Goal: Task Accomplishment & Management: Manage account settings

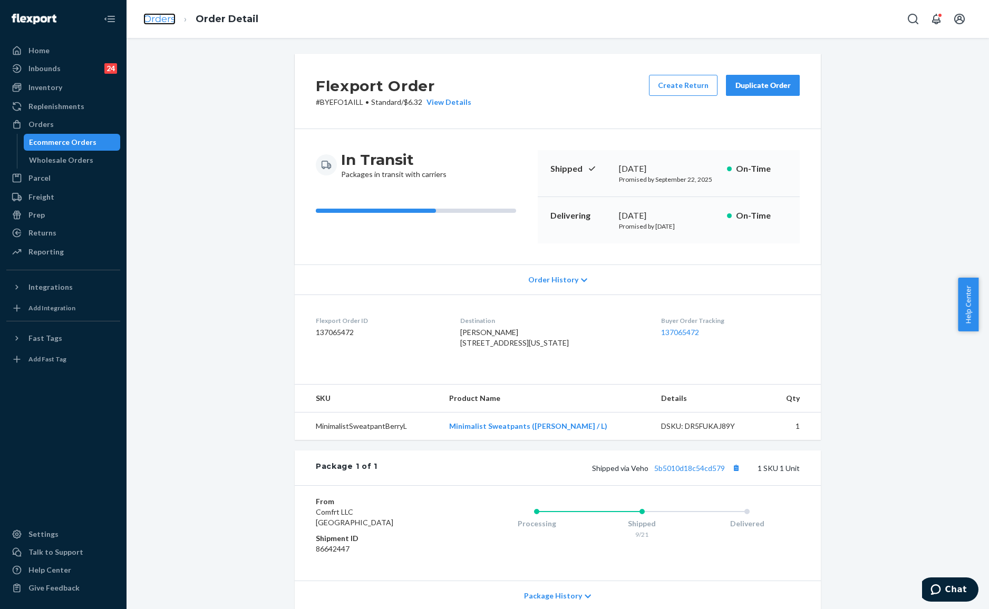
click at [157, 16] on link "Orders" at bounding box center [159, 19] width 32 height 12
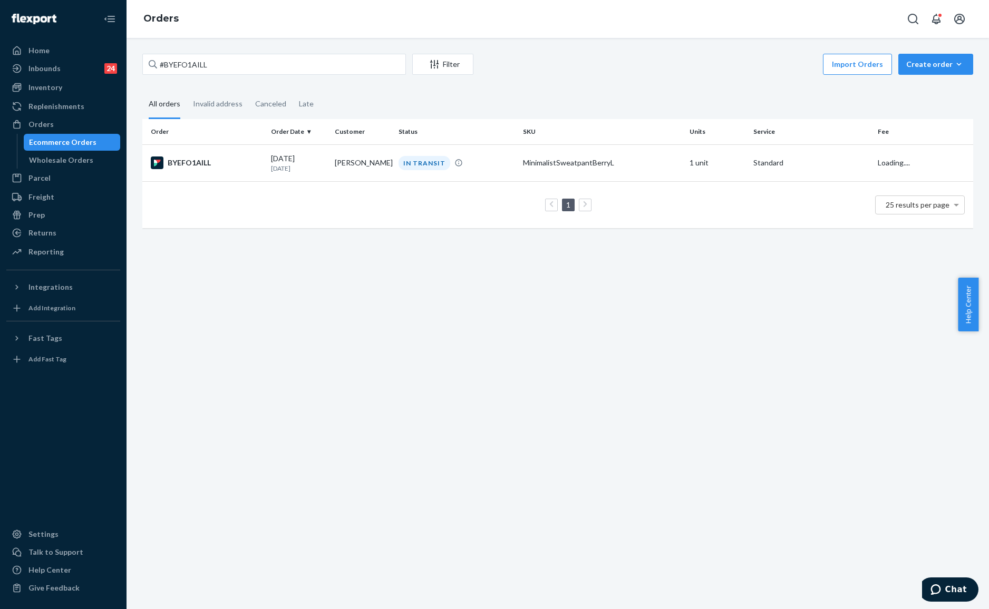
click at [256, 82] on div "#BYEFO1AILL Filter Import Orders Create order Ecommerce order Removal order All…" at bounding box center [557, 146] width 847 height 185
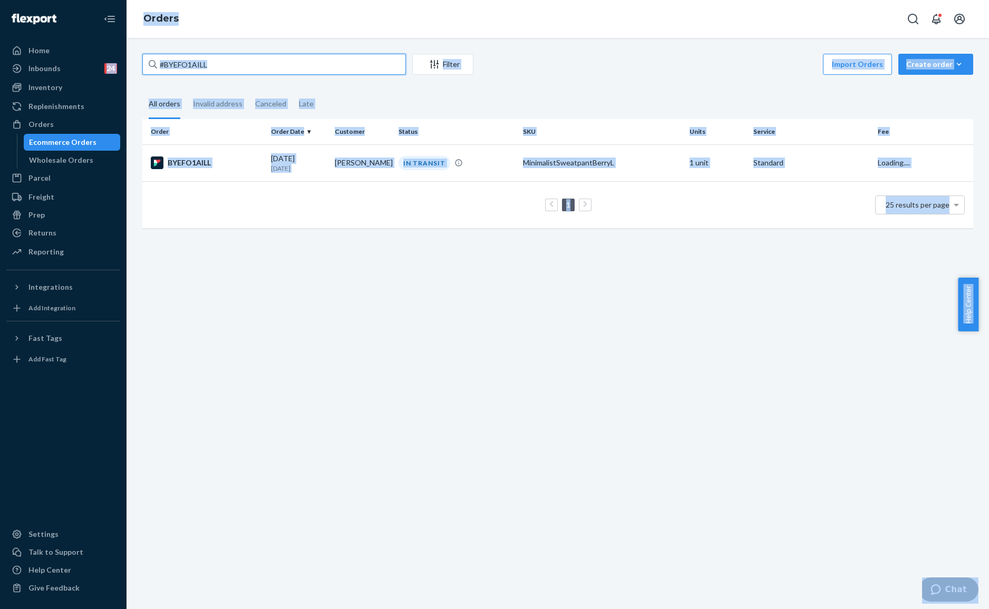
click at [292, 62] on input "#BYEFO1AILL" at bounding box center [274, 64] width 264 height 21
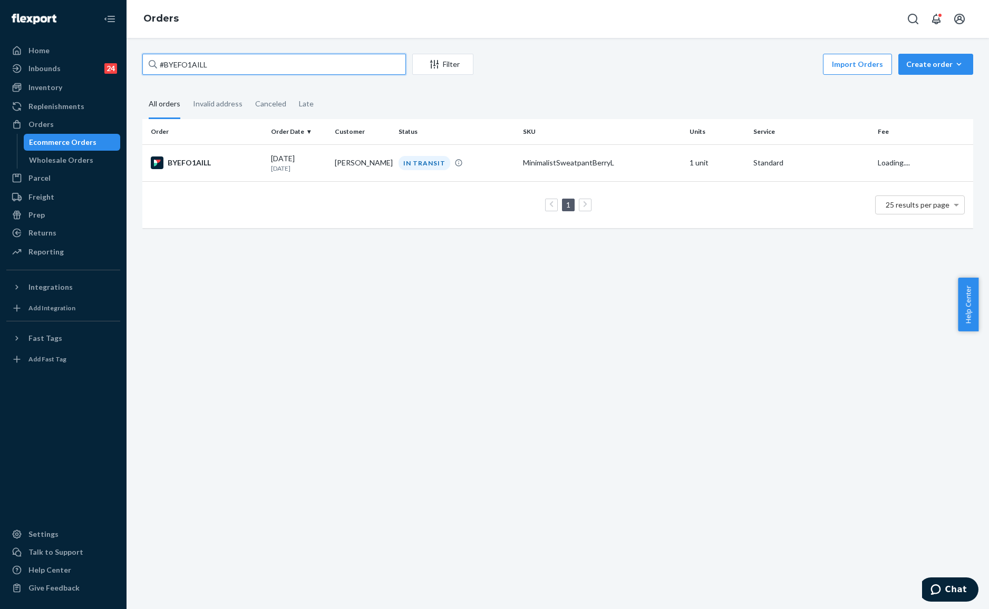
click at [292, 62] on input "#BYEFO1AILL" at bounding box center [274, 64] width 264 height 21
paste input "255142131"
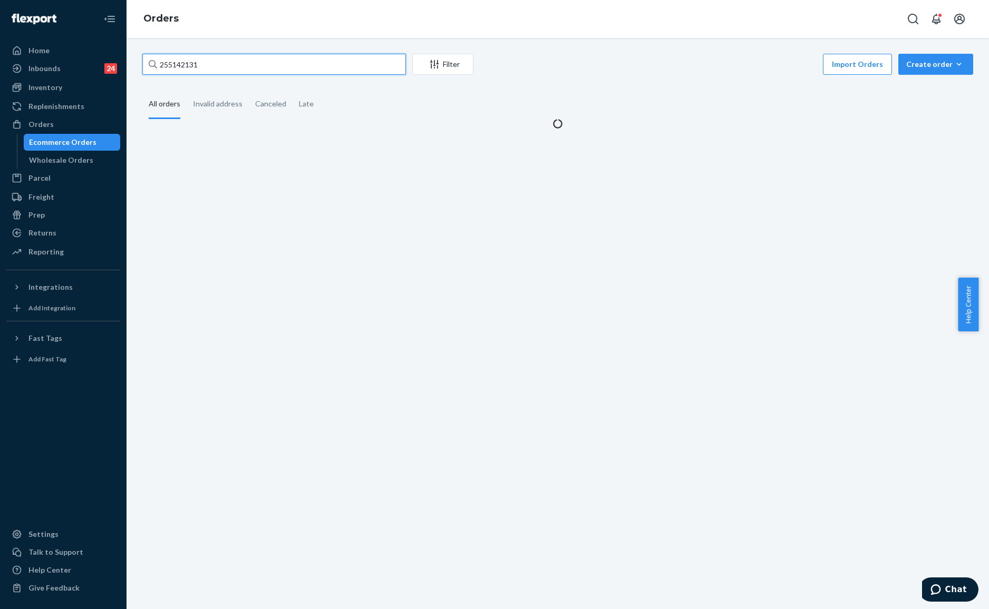
type input "255142131"
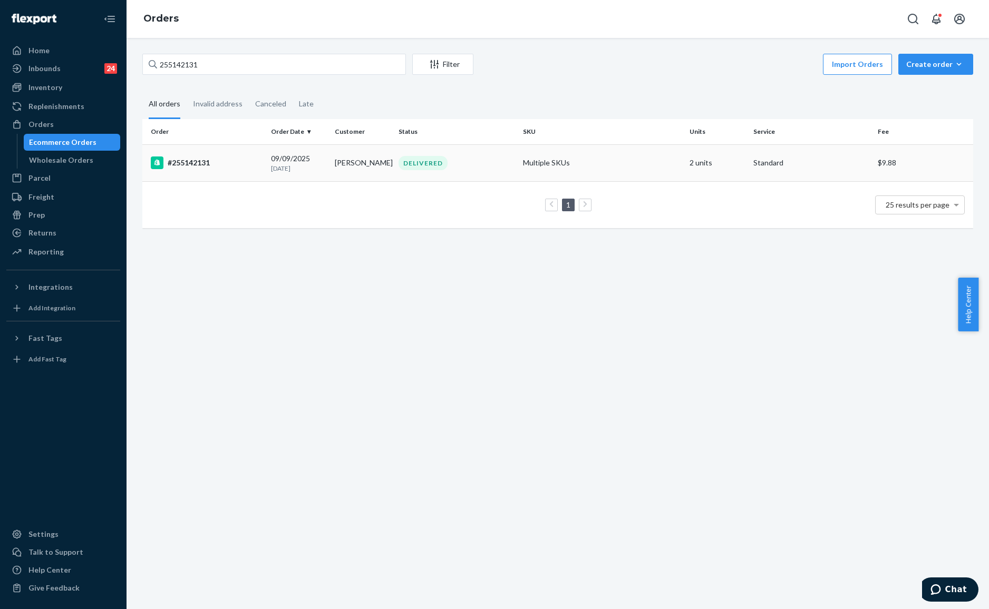
click at [355, 165] on td "[PERSON_NAME]" at bounding box center [363, 162] width 64 height 37
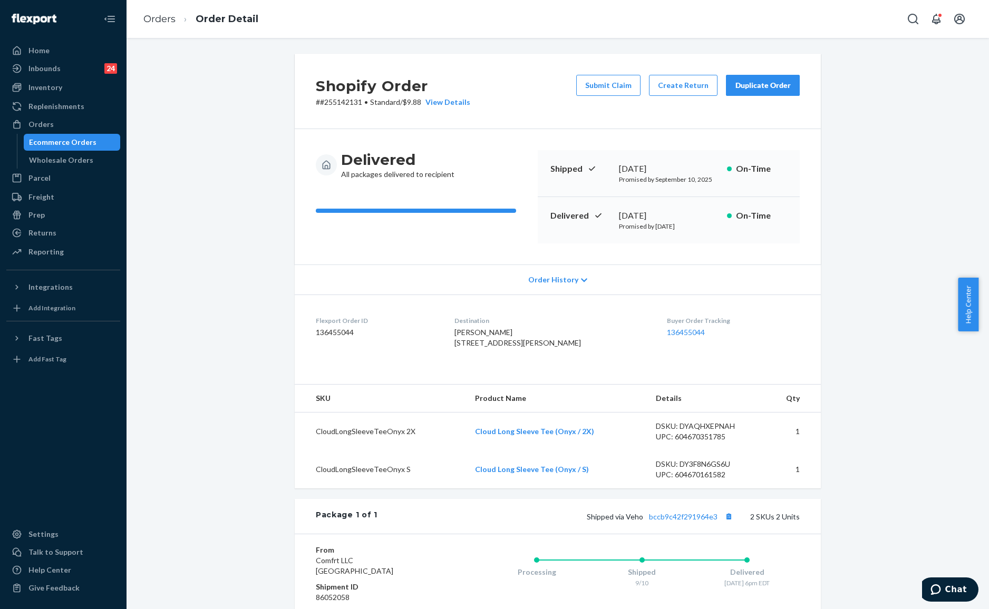
click at [217, 127] on div "Shopify Order # #255142131 • Standard / $9.88 View Details Submit Claim Create …" at bounding box center [557, 414] width 847 height 721
click at [348, 110] on div "Shopify Order # #255142131 • Standard / $9.88 View Details Submit Claim Create …" at bounding box center [558, 91] width 526 height 75
click at [157, 20] on link "Orders" at bounding box center [159, 19] width 32 height 12
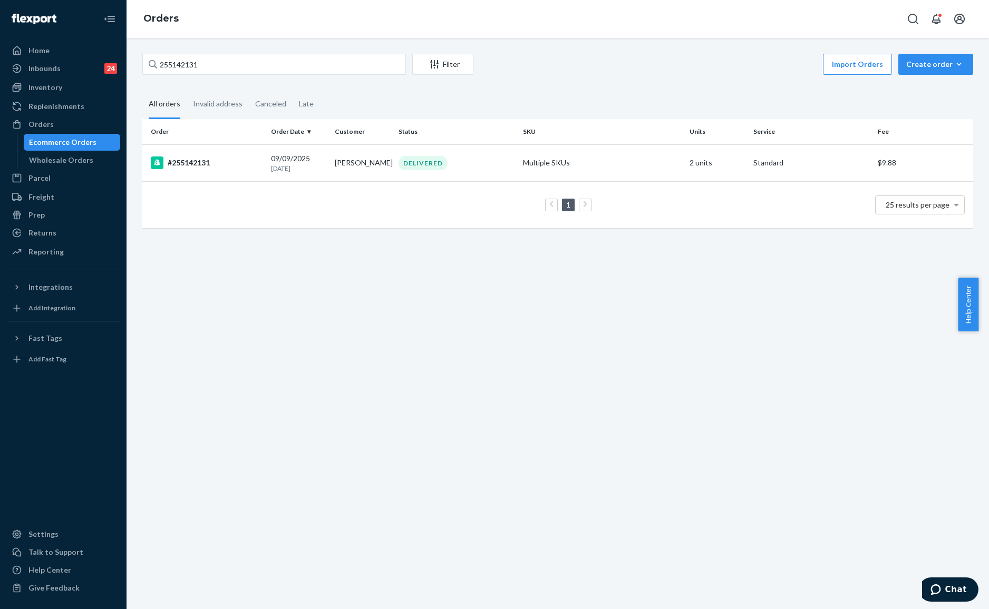
click at [559, 88] on div "255142131 Filter Import Orders Create order Ecommerce order Removal order All o…" at bounding box center [557, 146] width 847 height 185
click at [254, 66] on input "255142131" at bounding box center [274, 64] width 264 height 21
click at [254, 56] on input "255142131" at bounding box center [274, 64] width 264 height 21
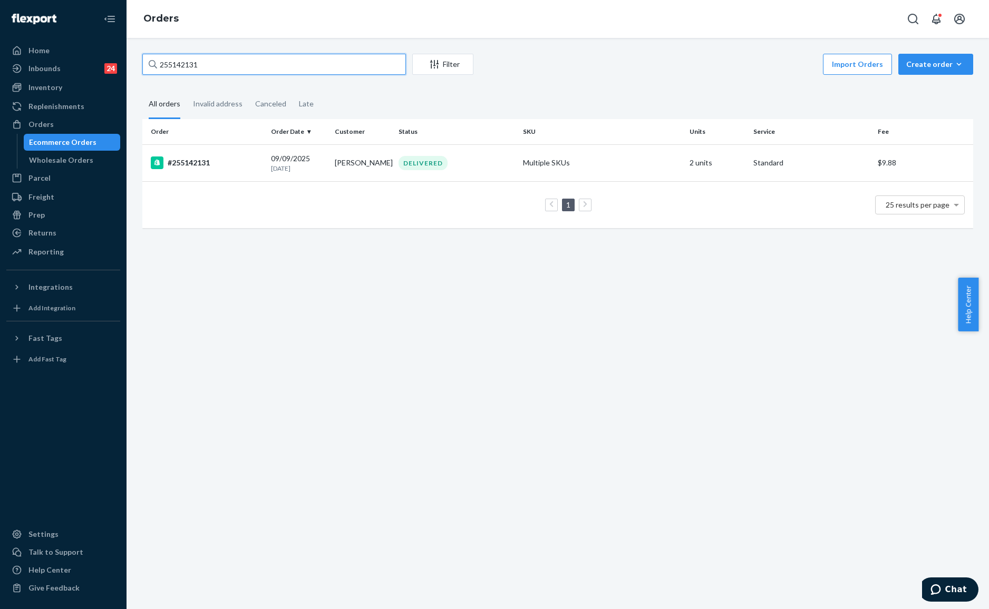
click at [255, 67] on input "255142131" at bounding box center [274, 64] width 264 height 21
paste input "#255004707"
type input "#255004707"
click at [451, 169] on div "DELIVERED" at bounding box center [456, 163] width 120 height 14
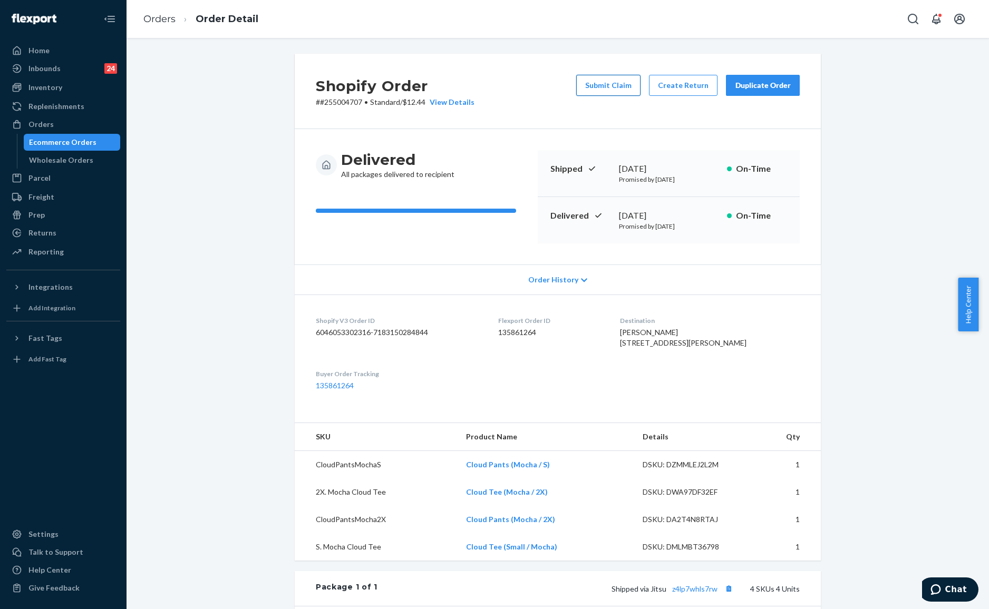
click at [613, 85] on button "Submit Claim" at bounding box center [608, 85] width 64 height 21
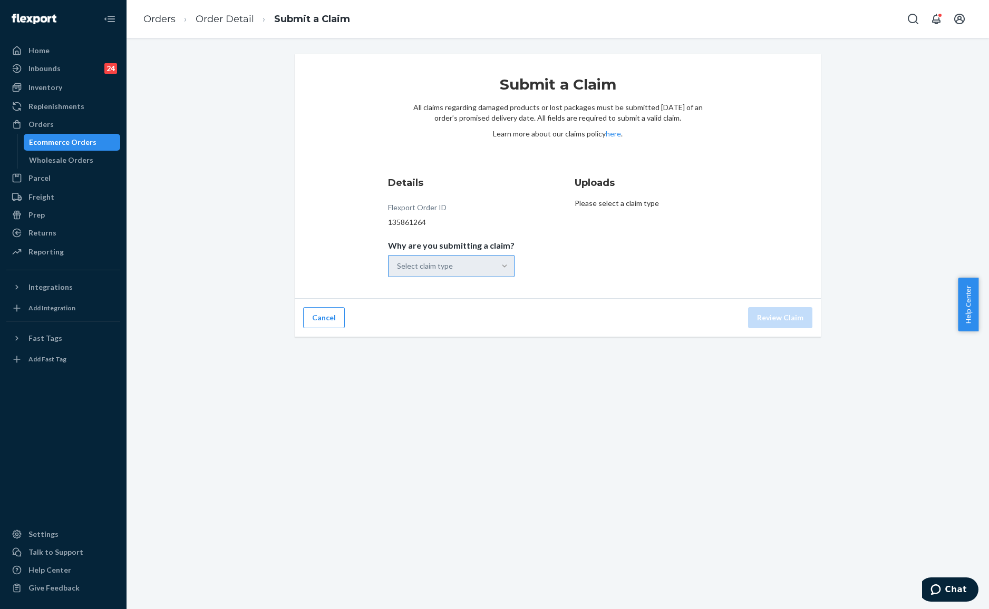
click at [493, 262] on div "Select claim type" at bounding box center [451, 266] width 127 height 22
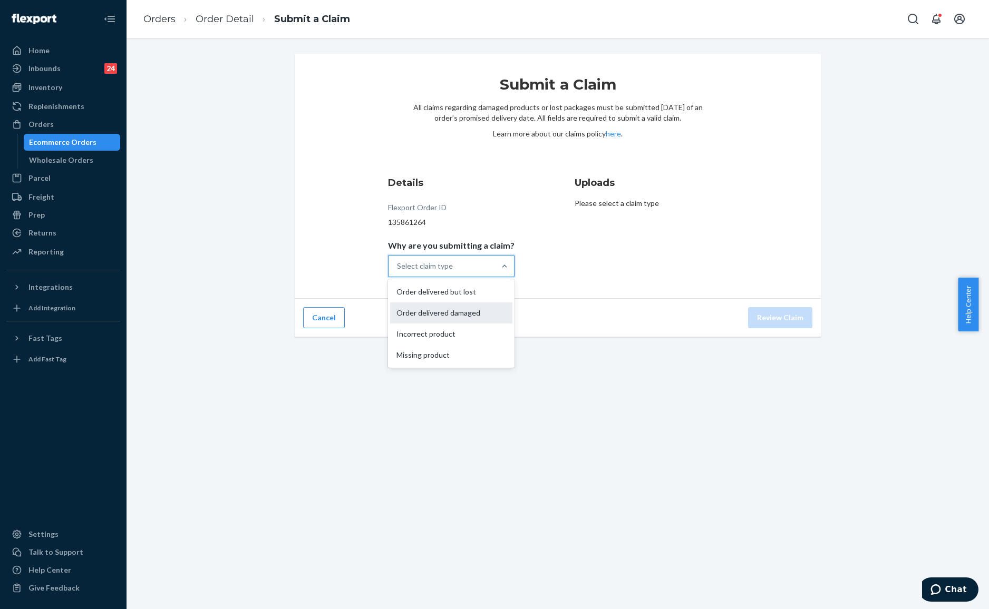
click at [444, 308] on div "Order delivered damaged" at bounding box center [451, 313] width 122 height 21
click at [398, 272] on input "Why are you submitting a claim? option Order delivered damaged focused, 0 of 4.…" at bounding box center [397, 266] width 1 height 11
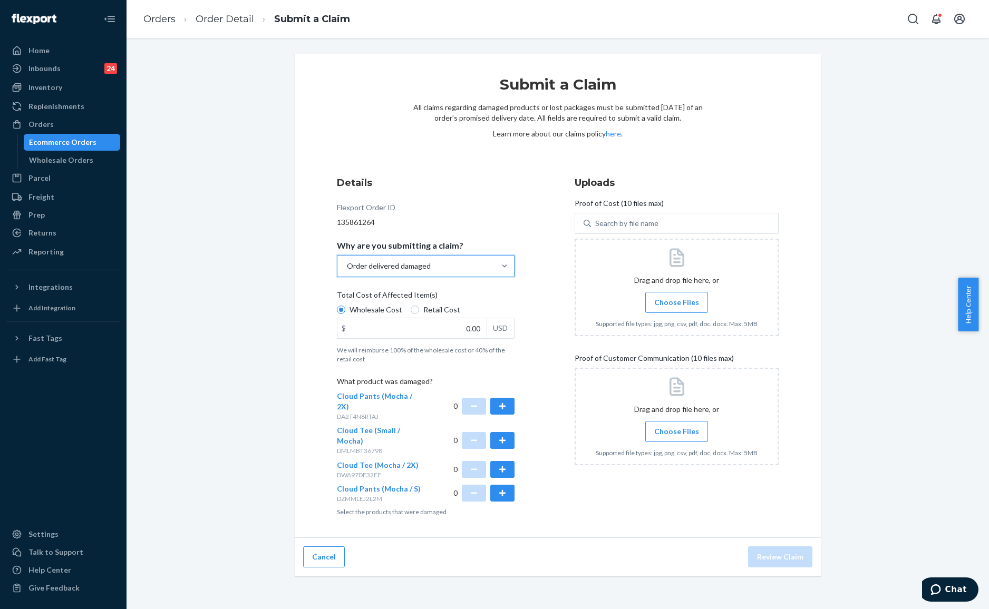
click at [414, 308] on label "Retail Cost" at bounding box center [436, 310] width 50 height 11
click at [411, 315] on label "Retail Cost" at bounding box center [436, 310] width 50 height 11
click at [411, 314] on input "Retail Cost" at bounding box center [415, 310] width 8 height 8
radio input "true"
radio input "false"
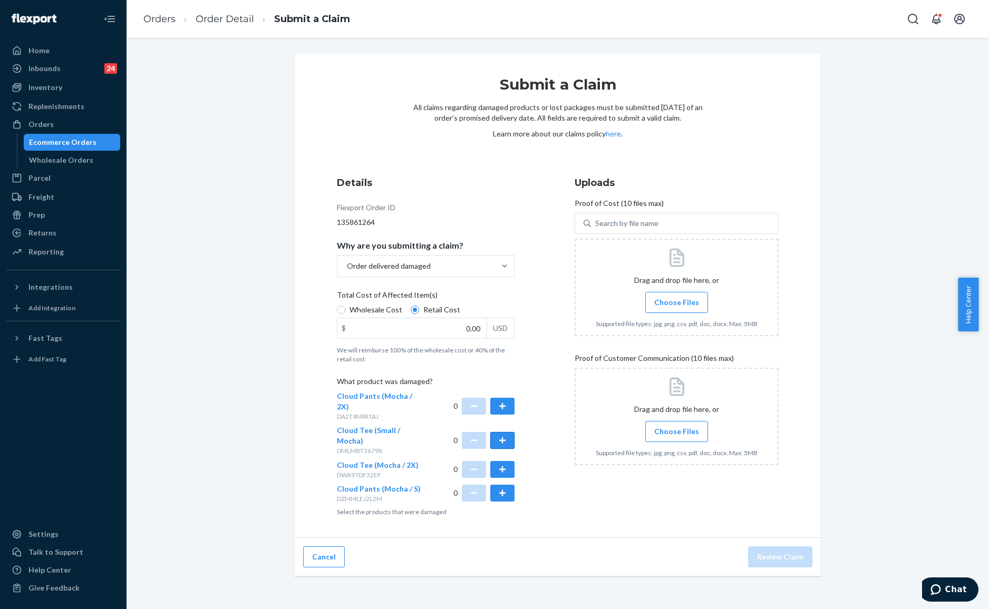
click at [501, 432] on button "button" at bounding box center [502, 440] width 24 height 17
click at [502, 485] on button "button" at bounding box center [502, 493] width 24 height 17
click at [464, 432] on button "button" at bounding box center [474, 440] width 24 height 17
click at [496, 407] on button "button" at bounding box center [502, 406] width 24 height 17
click at [664, 297] on span "Choose Files" at bounding box center [676, 302] width 45 height 11
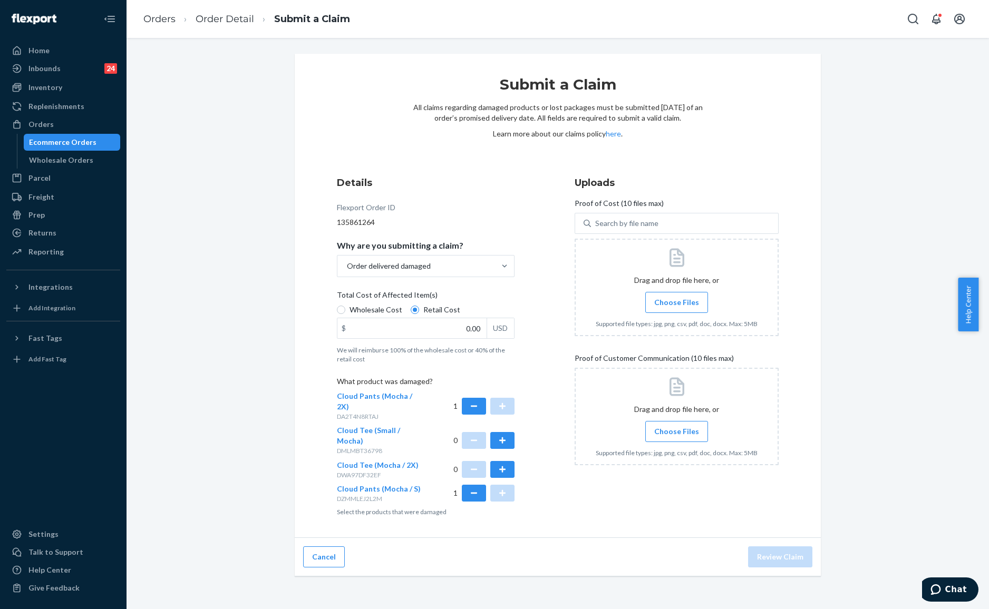
click at [676, 297] on input "Choose Files" at bounding box center [676, 303] width 1 height 12
click at [659, 293] on label "Choose Files" at bounding box center [676, 302] width 63 height 21
click at [676, 297] on input "Choose Files" at bounding box center [676, 303] width 1 height 12
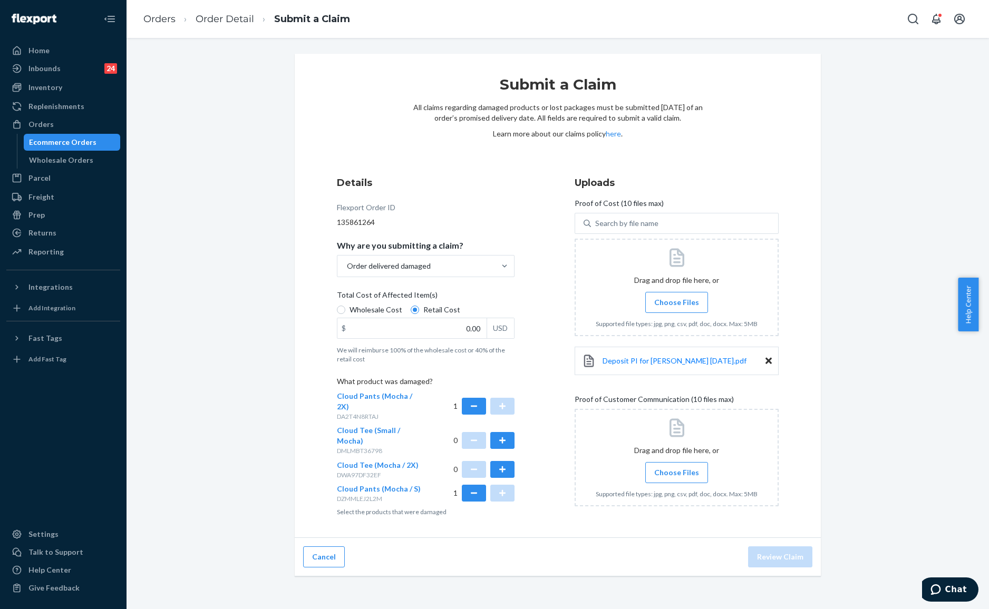
click at [363, 64] on div "Submit a Claim All claims regarding damaged products or lost packages must be s…" at bounding box center [558, 296] width 526 height 485
click at [450, 321] on input "0.00" at bounding box center [411, 328] width 149 height 20
type input "54.00"
click at [799, 450] on div "Submit a Claim All claims regarding damaged products or lost packages must be s…" at bounding box center [558, 296] width 526 height 485
click at [669, 475] on span "Choose Files" at bounding box center [676, 473] width 45 height 11
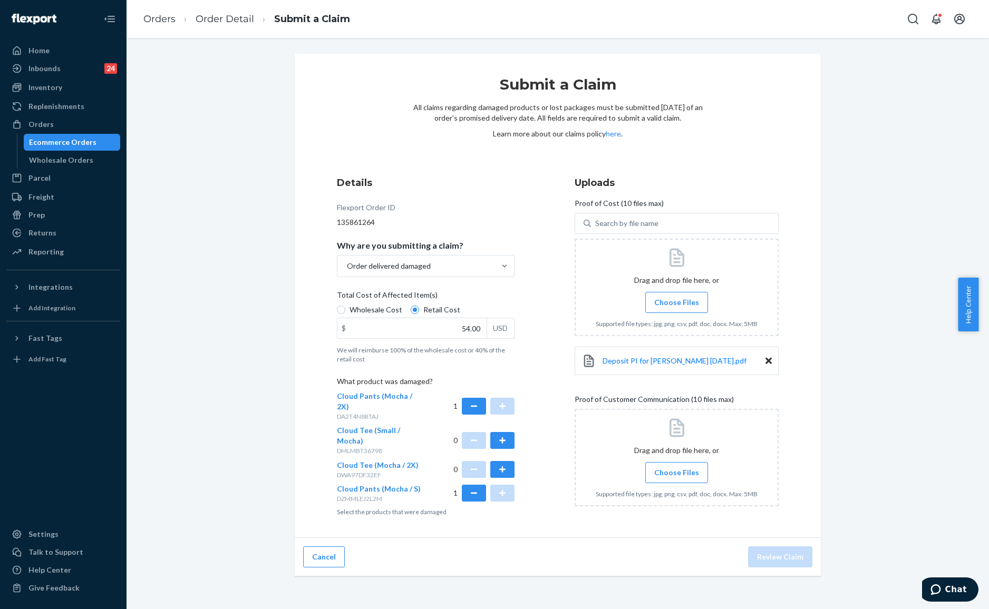
click at [676, 475] on input "Choose Files" at bounding box center [676, 473] width 1 height 12
click at [700, 481] on label "Choose Files" at bounding box center [676, 472] width 63 height 21
click at [677, 479] on input "Choose Files" at bounding box center [676, 473] width 1 height 12
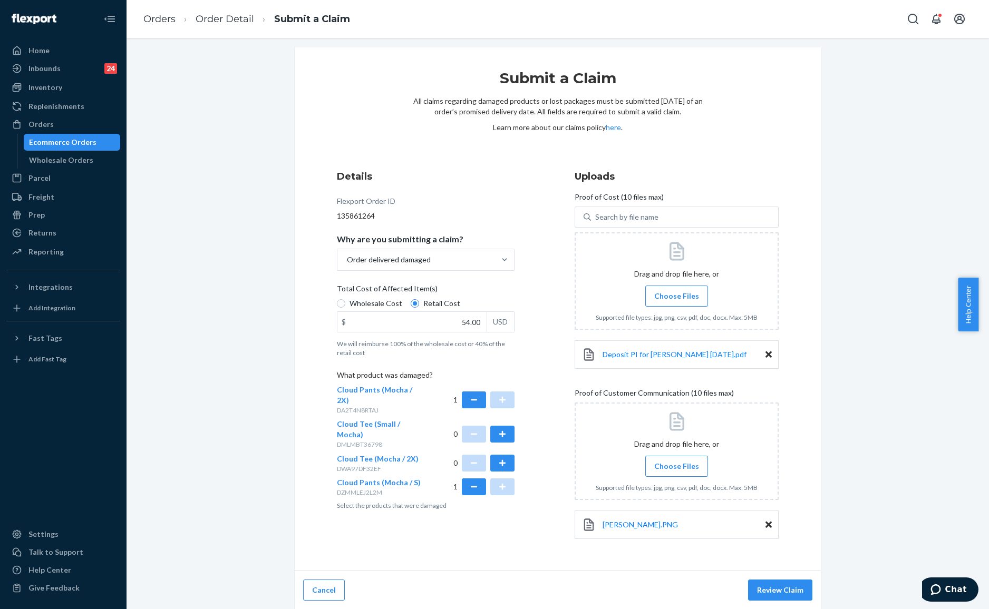
scroll to position [7, 0]
click at [759, 593] on button "Review Claim" at bounding box center [780, 589] width 64 height 21
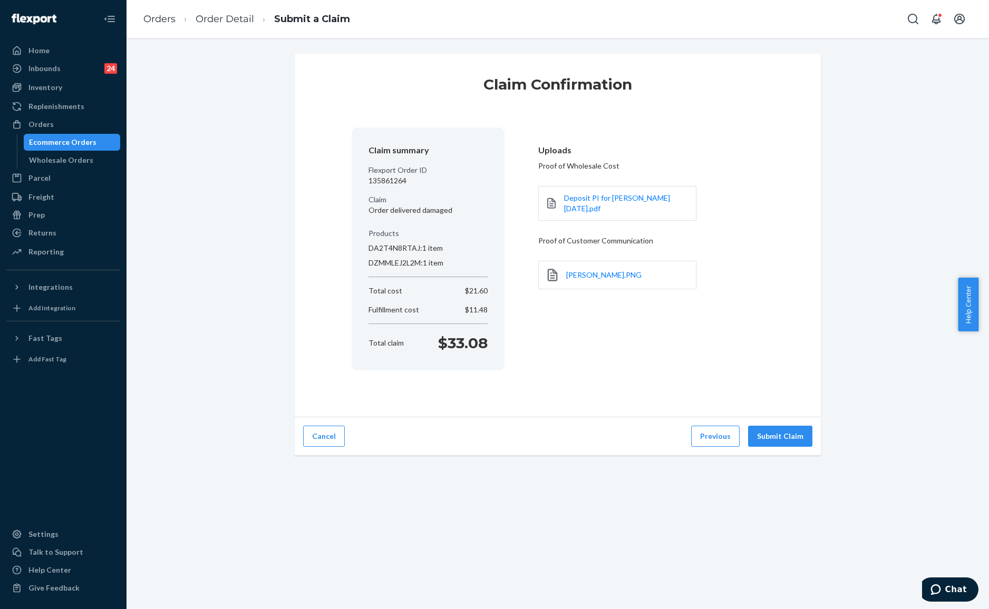
scroll to position [0, 0]
click at [776, 432] on button "Submit Claim" at bounding box center [780, 436] width 64 height 21
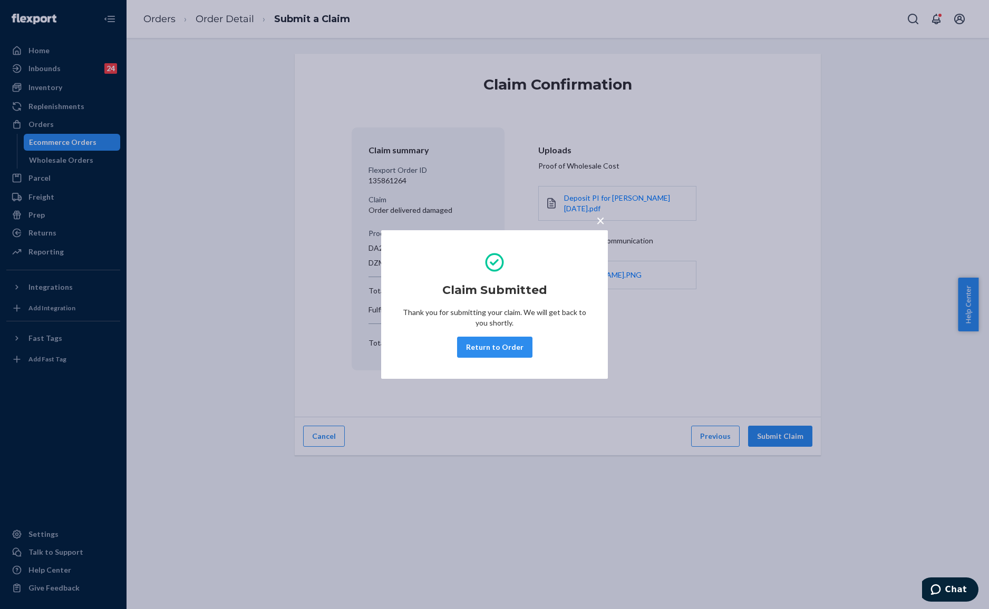
drag, startPoint x: 477, startPoint y: 344, endPoint x: 681, endPoint y: 337, distance: 204.7
click at [477, 344] on button "Return to Order" at bounding box center [494, 347] width 75 height 21
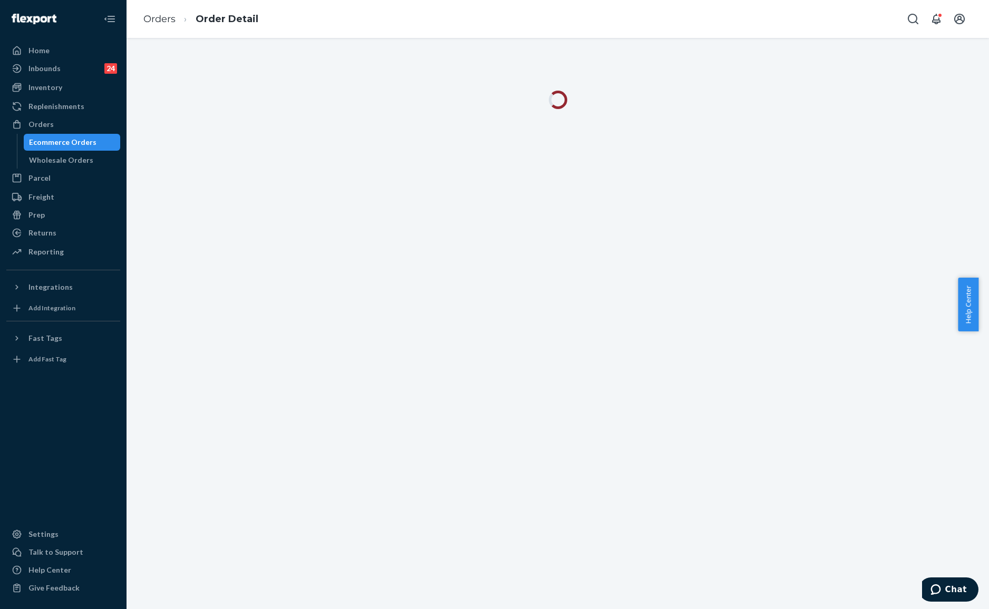
click at [697, 334] on div at bounding box center [558, 324] width 863 height 572
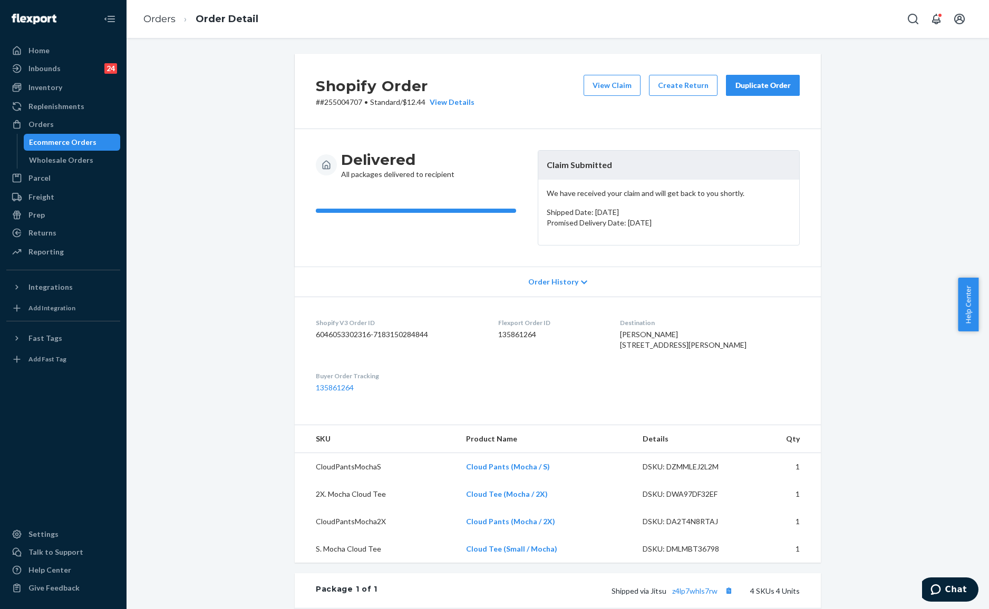
click at [739, 76] on button "Duplicate Order" at bounding box center [763, 85] width 74 height 21
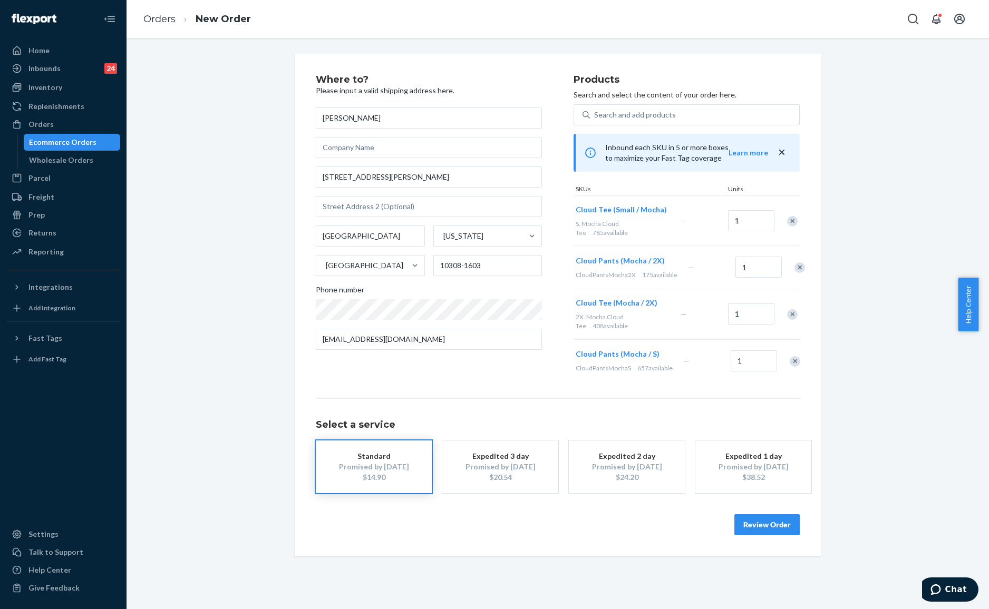
click at [787, 224] on div "Remove Item" at bounding box center [792, 221] width 11 height 11
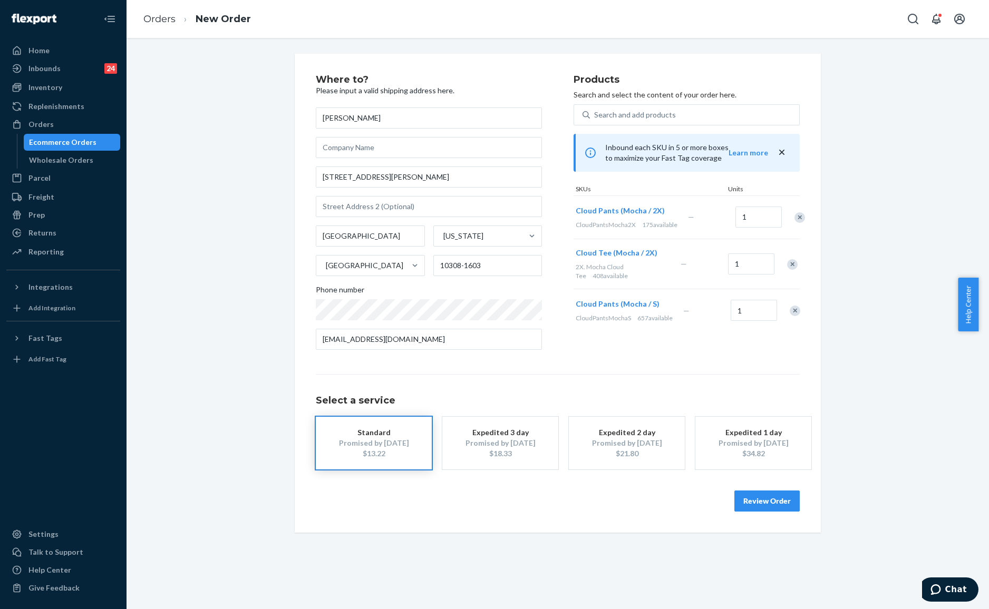
click at [787, 268] on div "Remove Item" at bounding box center [792, 264] width 11 height 11
click at [846, 296] on div "Where to? Please input a valid shipping address here. [PERSON_NAME] [STREET_ADD…" at bounding box center [557, 293] width 847 height 479
click at [744, 499] on button "Review Order" at bounding box center [766, 501] width 65 height 21
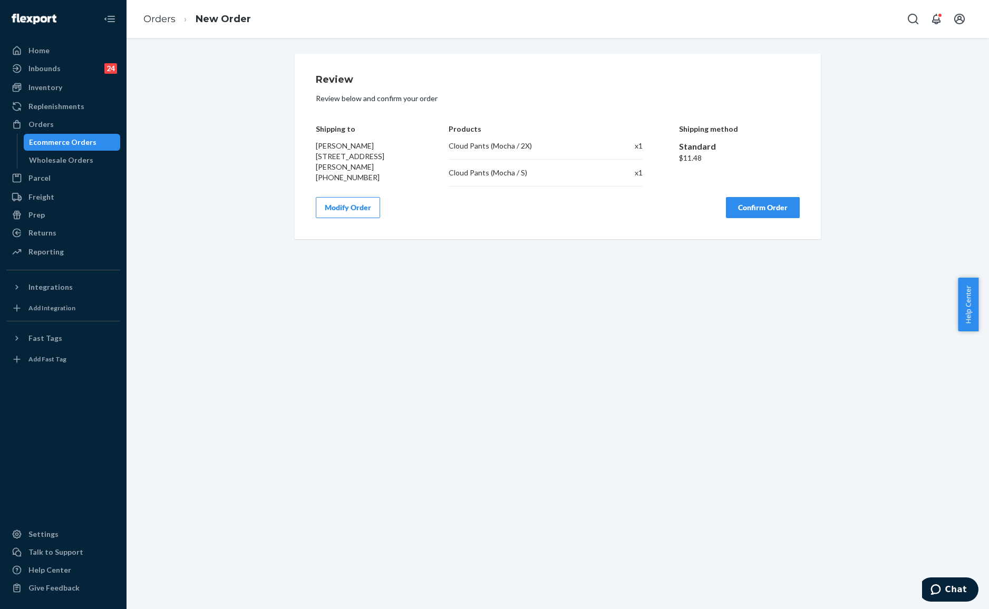
click at [756, 226] on div "Review Review below and confirm your order Shipping to [PERSON_NAME] [STREET_AD…" at bounding box center [558, 147] width 526 height 186
click at [752, 214] on button "Confirm Order" at bounding box center [763, 207] width 74 height 21
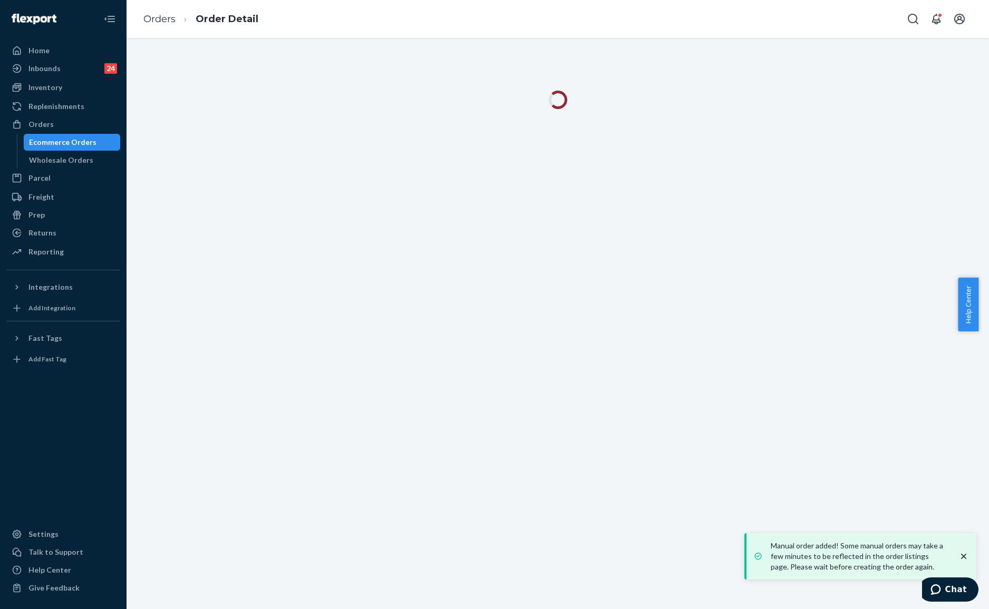
click at [617, 277] on div at bounding box center [558, 324] width 863 height 572
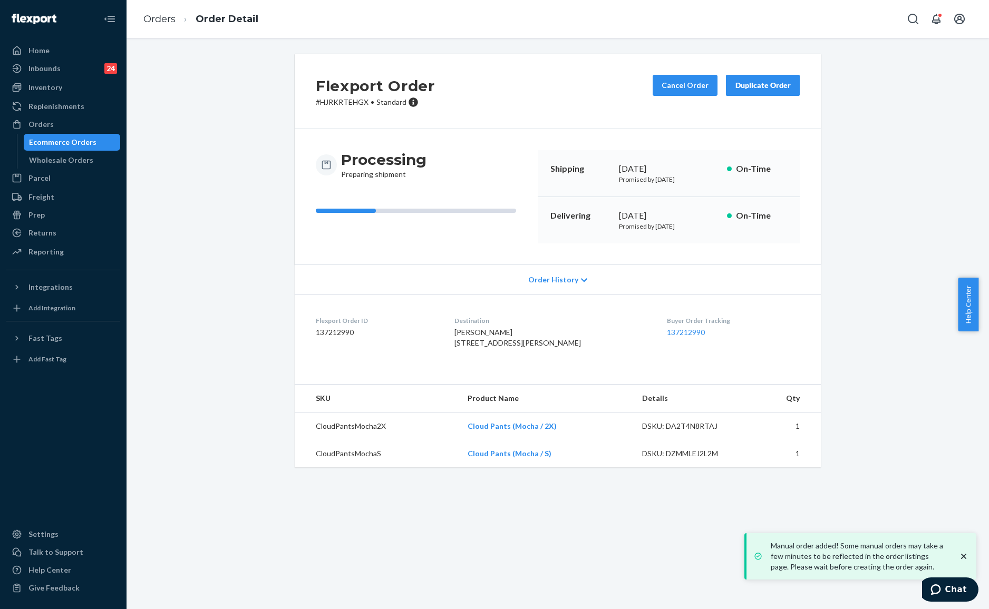
click at [575, 114] on div "Flexport Order # HJRKRTEHGX • Standard Cancel Order Duplicate Order" at bounding box center [558, 91] width 526 height 75
click at [376, 100] on span "Standard" at bounding box center [391, 102] width 30 height 9
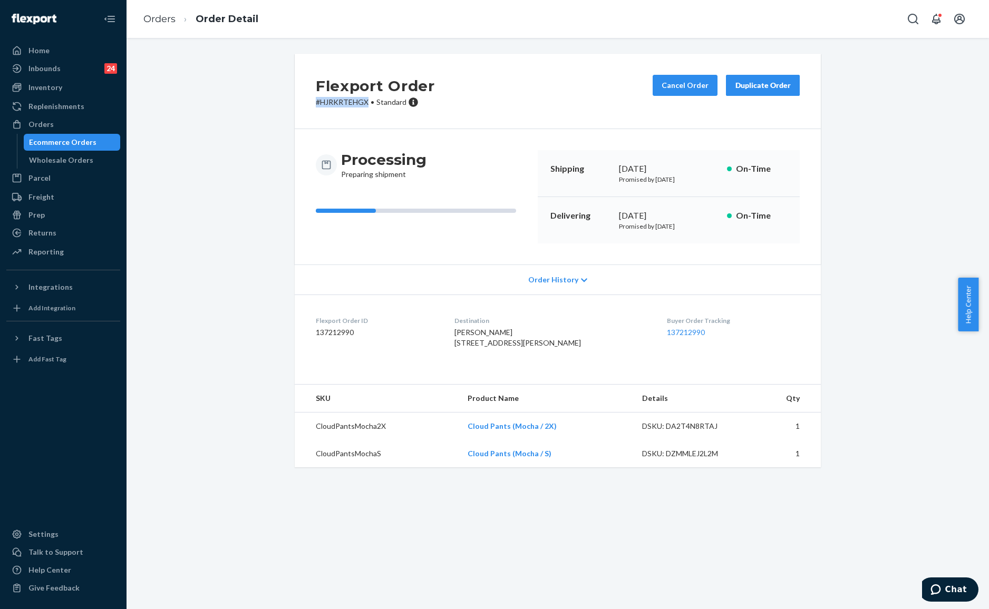
drag, startPoint x: 361, startPoint y: 102, endPoint x: 286, endPoint y: 99, distance: 75.4
click at [287, 99] on div "Flexport Order # HJRKRTEHGX • Standard Cancel Order Duplicate Order Processing …" at bounding box center [558, 261] width 542 height 414
copy p "# HJRKRTEHGX"
click at [515, 138] on div "Processing Preparing shipment Shipping [DATE] Promised by [DATE] On-Time Delive…" at bounding box center [558, 197] width 526 height 136
click at [209, 84] on div "Flexport Order # HJRKRTEHGX • Standard Cancel Order Duplicate Order Processing …" at bounding box center [557, 267] width 847 height 427
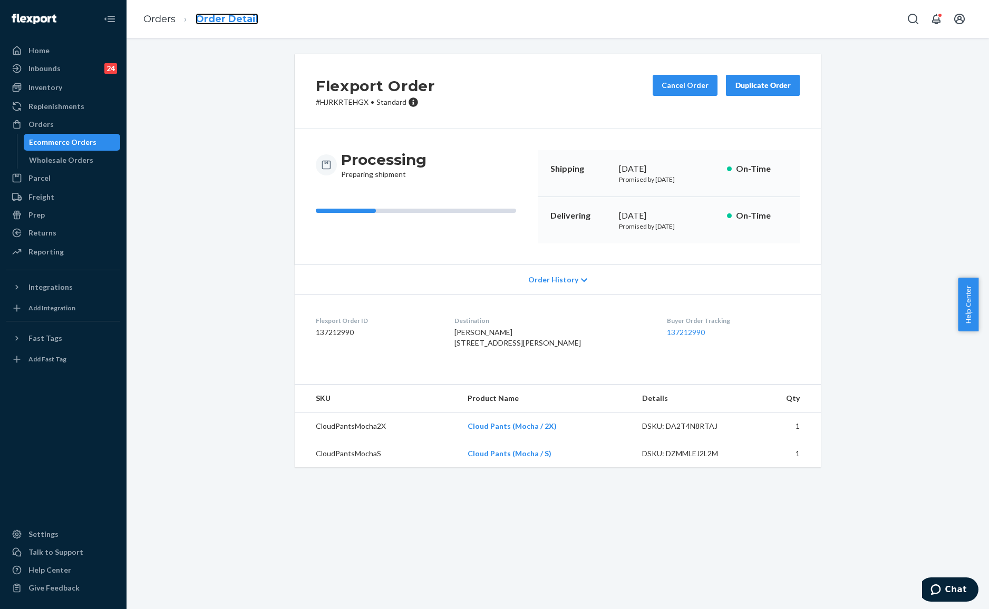
click at [234, 22] on link "Order Detail" at bounding box center [227, 19] width 63 height 12
click at [163, 18] on link "Orders" at bounding box center [159, 19] width 32 height 12
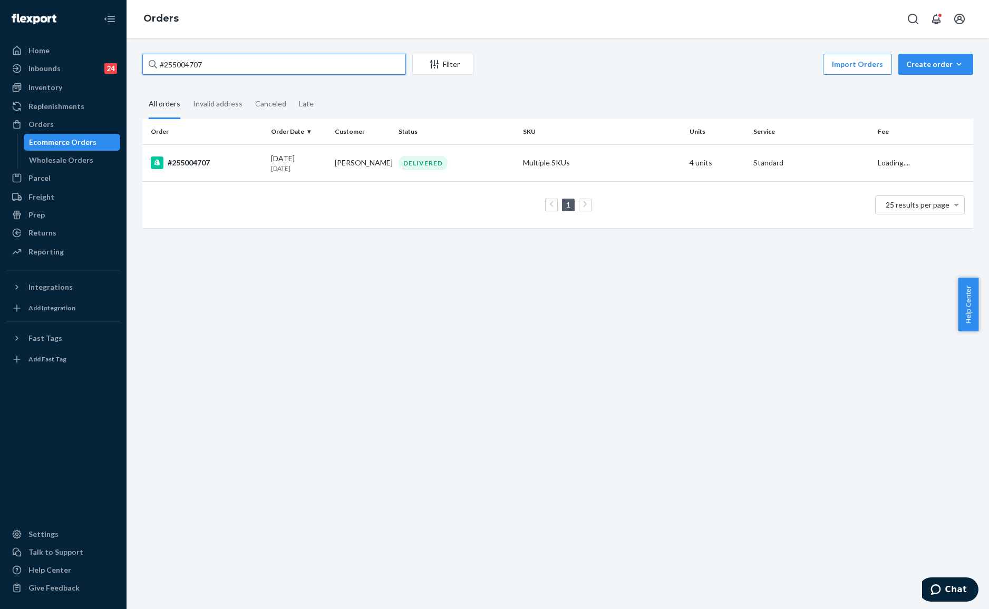
click at [313, 70] on input "#255004707" at bounding box center [274, 64] width 264 height 21
paste input "#254519240"
type input "#254519240"
click at [389, 167] on td "[PERSON_NAME]" at bounding box center [363, 162] width 64 height 37
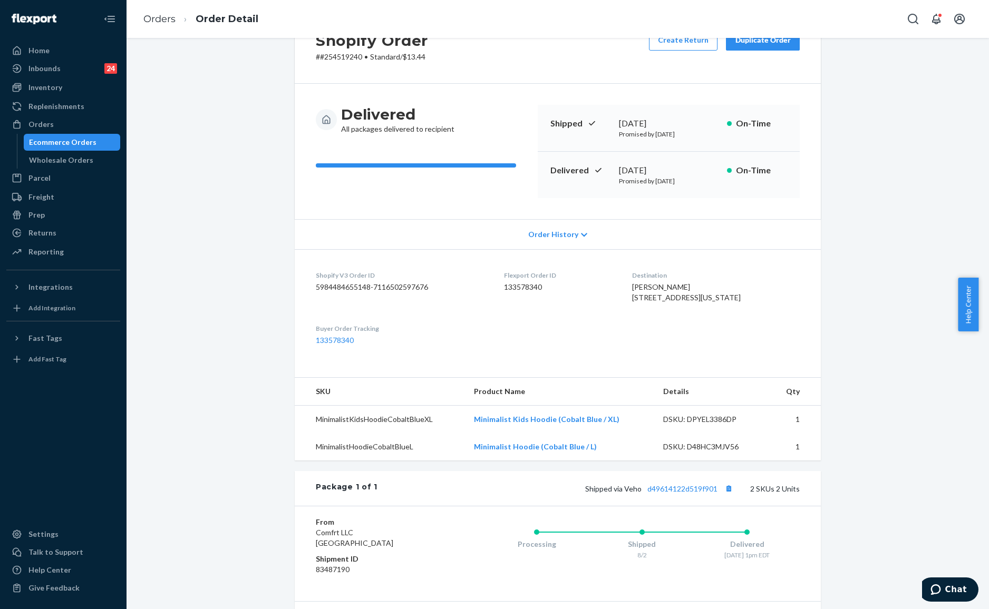
scroll to position [70, 0]
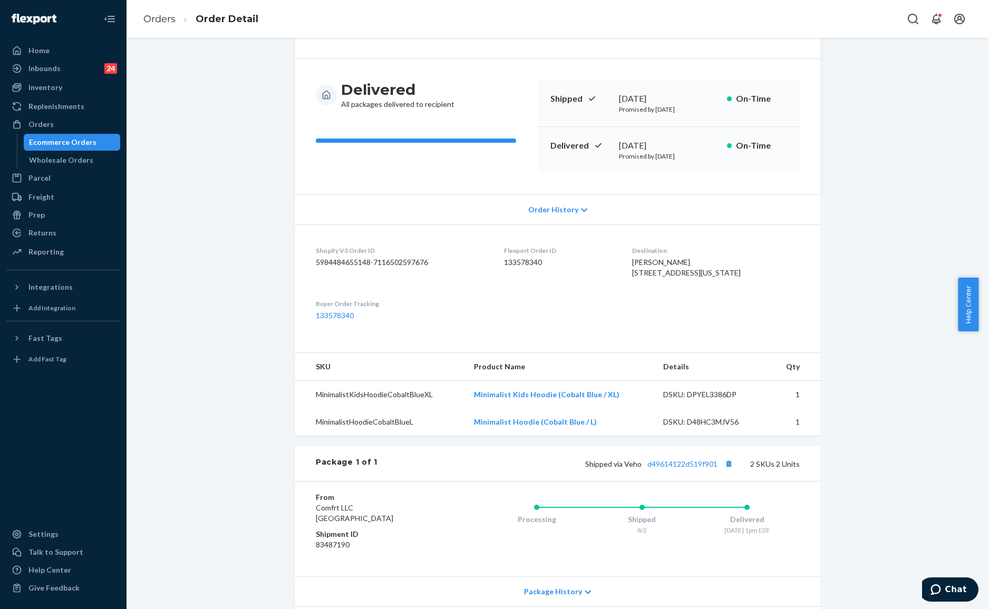
click at [625, 367] on div "Shopify Order # #254519240 • Standard / $13.44 Create Return Duplicate Order De…" at bounding box center [558, 210] width 526 height 452
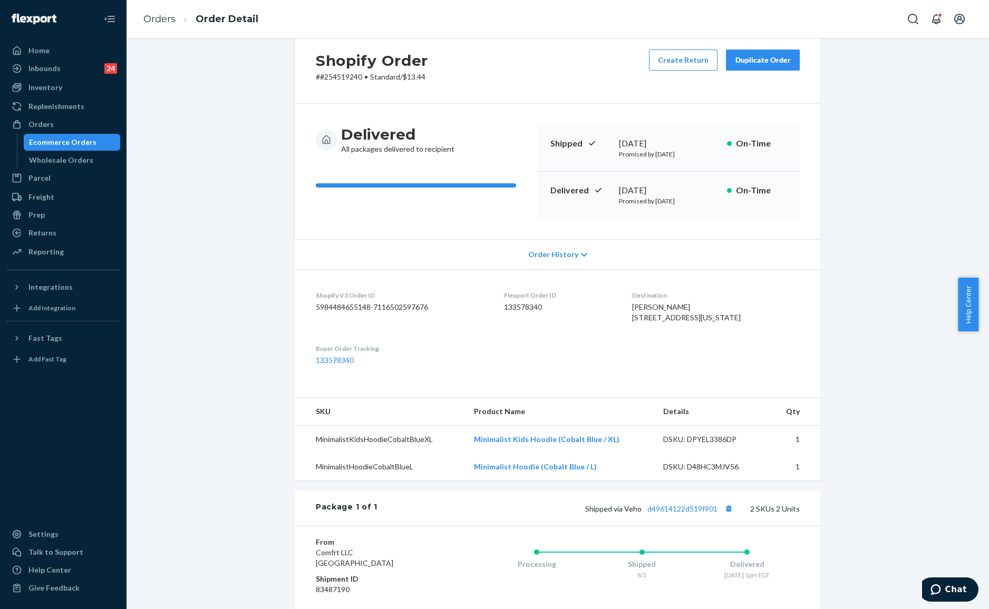
scroll to position [0, 0]
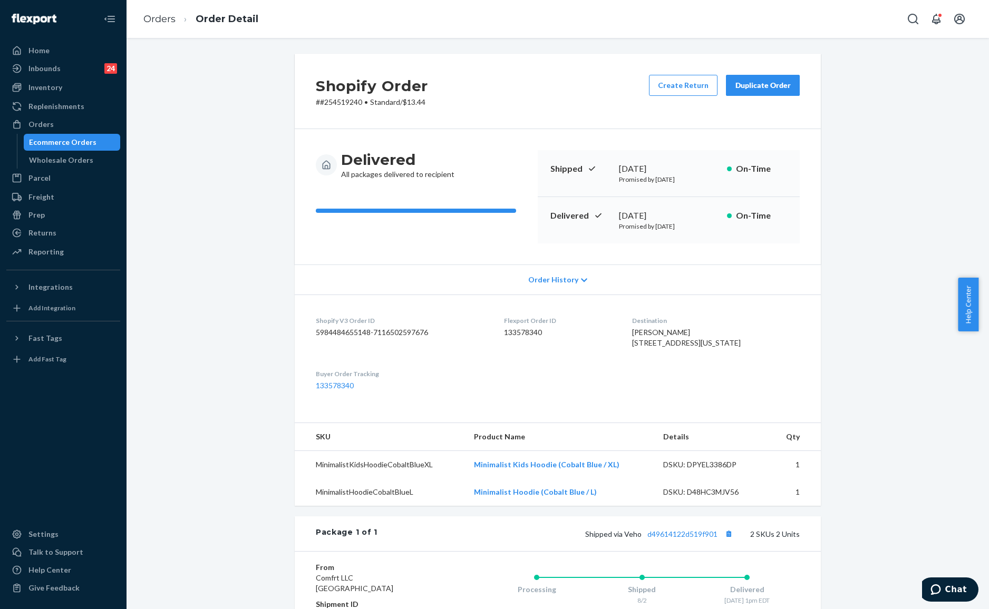
click at [772, 82] on div "Duplicate Order" at bounding box center [763, 85] width 56 height 11
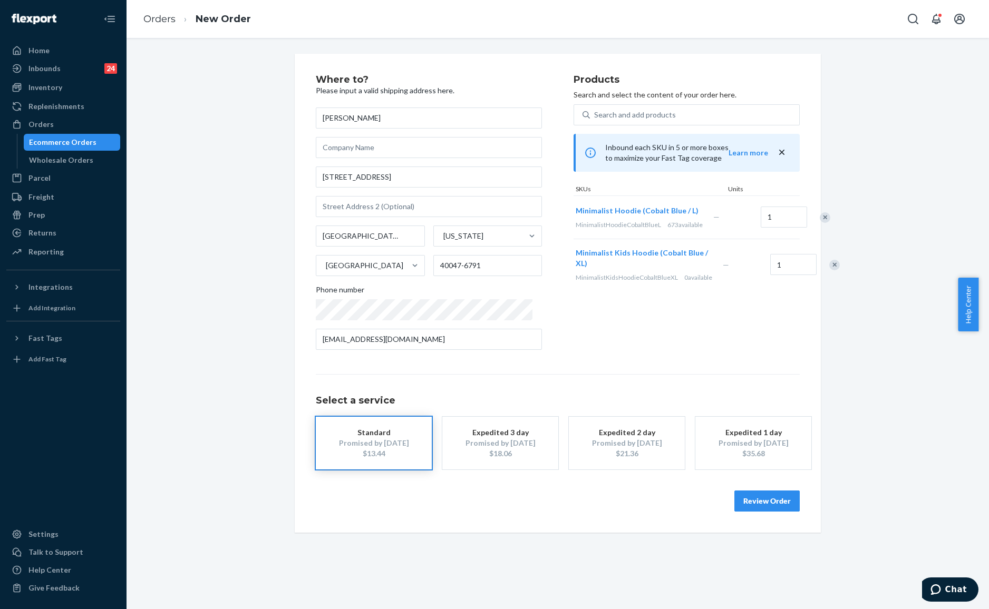
click at [820, 222] on div "Remove Item" at bounding box center [825, 217] width 11 height 11
click at [690, 340] on div "Products Search and select the content of your order here. Search and add produ…" at bounding box center [687, 217] width 226 height 284
click at [768, 506] on button "Review Order" at bounding box center [766, 501] width 65 height 21
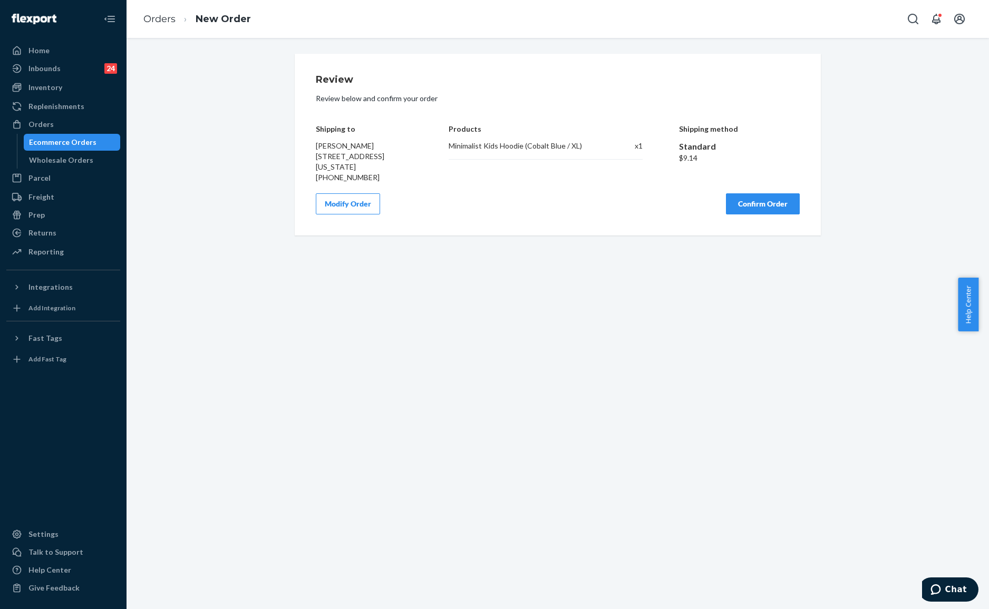
click at [686, 266] on div "Review Review below and confirm your order Shipping to [PERSON_NAME] [STREET_AD…" at bounding box center [558, 324] width 863 height 572
click at [749, 215] on button "Confirm Order" at bounding box center [763, 203] width 74 height 21
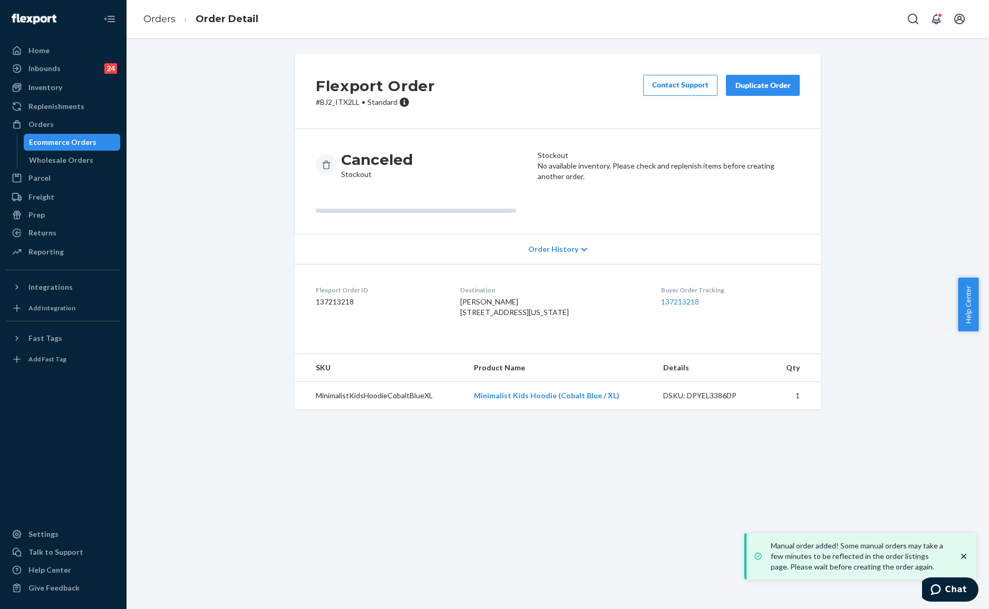
click at [543, 139] on div "Canceled Stockout Stockout No available inventory. Please check and replenish i…" at bounding box center [558, 181] width 526 height 105
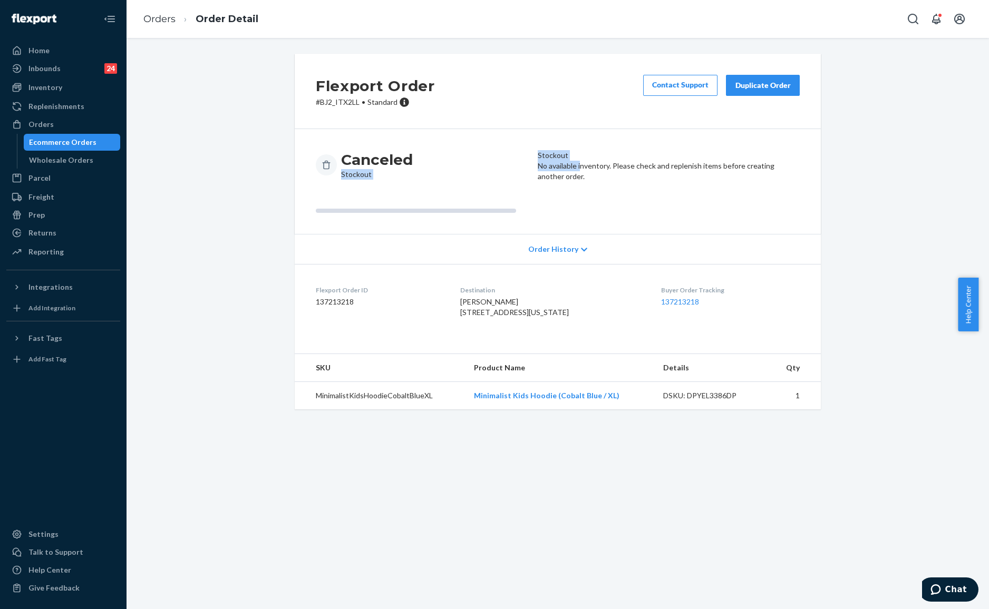
drag, startPoint x: 525, startPoint y: 154, endPoint x: 613, endPoint y: 184, distance: 92.5
click at [613, 184] on div "Canceled Stockout Stockout No available inventory. Please check and replenish i…" at bounding box center [558, 181] width 484 height 63
click at [623, 204] on article "Stockout No available inventory. Please check and replenish items before creati…" at bounding box center [669, 181] width 262 height 63
drag, startPoint x: 545, startPoint y: 166, endPoint x: 667, endPoint y: 180, distance: 123.2
click at [654, 180] on article "Stockout No available inventory. Please check and replenish items before creati…" at bounding box center [669, 181] width 262 height 63
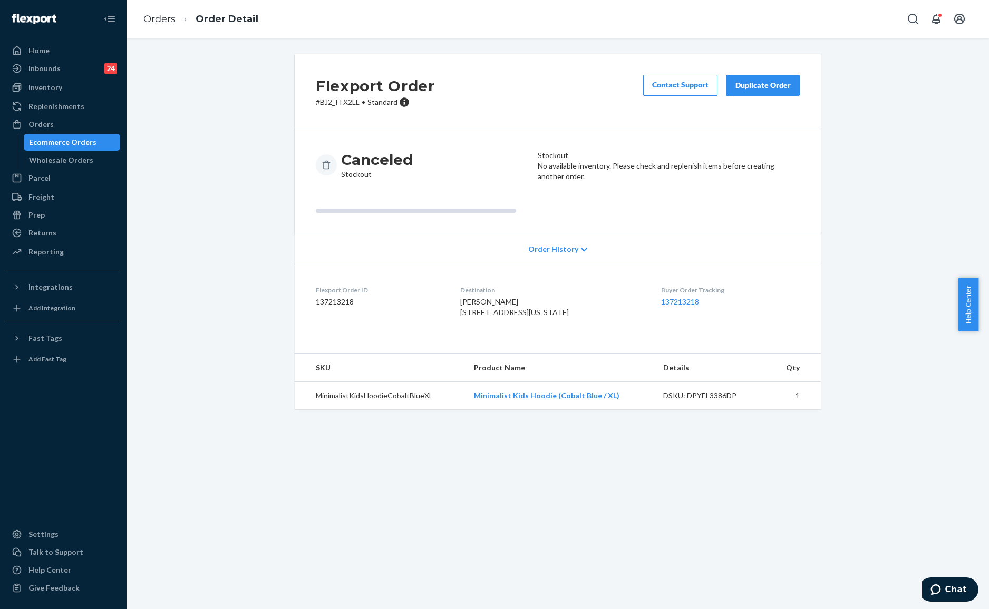
click at [669, 181] on p "No available inventory. Please check and replenish items before creating anothe…" at bounding box center [669, 171] width 262 height 21
click at [149, 24] on li "Orders" at bounding box center [159, 20] width 32 height 14
click at [159, 20] on link "Orders" at bounding box center [159, 19] width 32 height 12
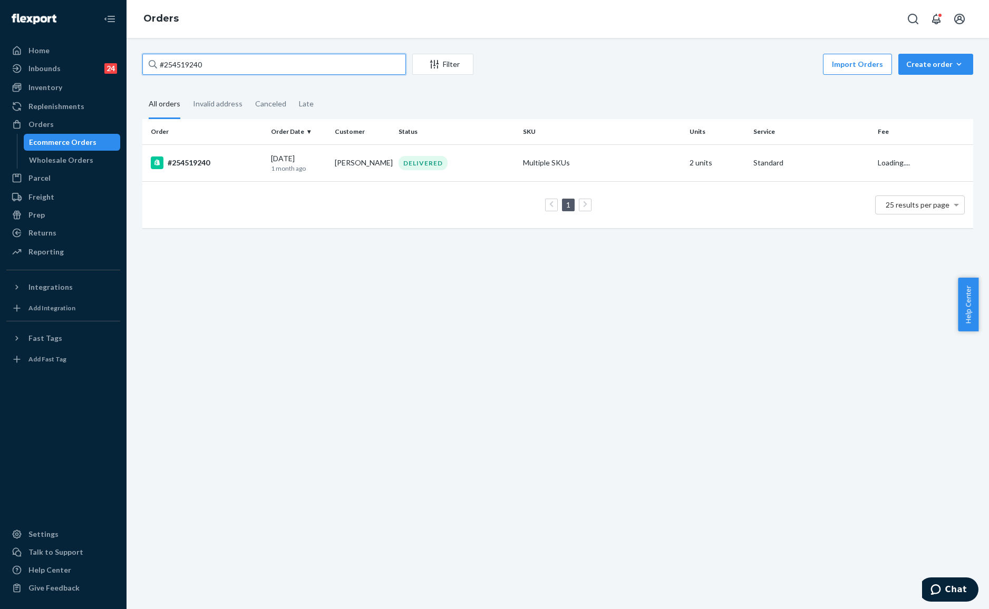
click at [206, 63] on input "#254519240" at bounding box center [274, 64] width 264 height 21
click at [228, 71] on input "#254519240" at bounding box center [274, 64] width 264 height 21
paste input "#HJHSNERILX"
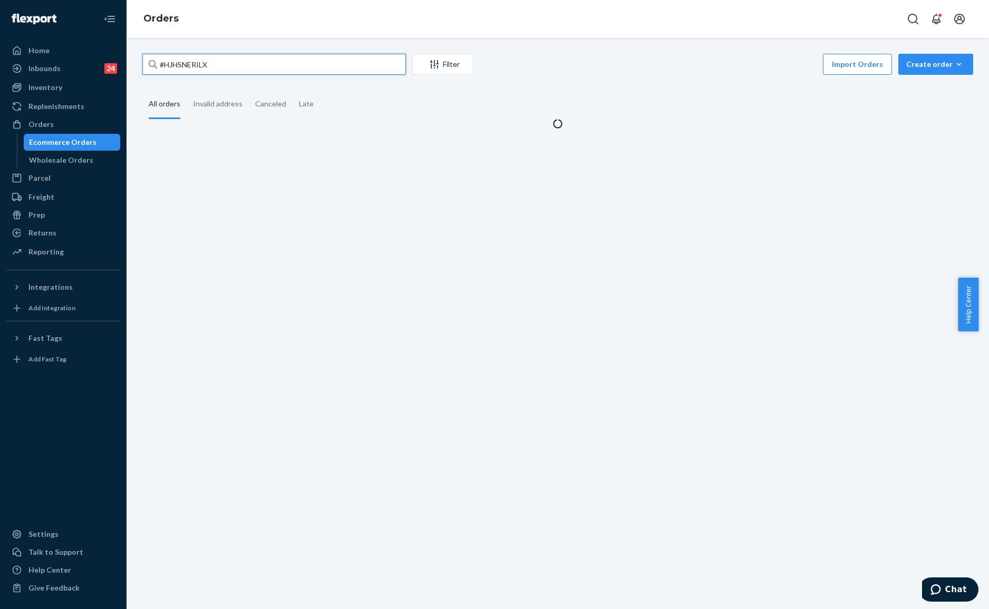
type input "#HJHSNERILX"
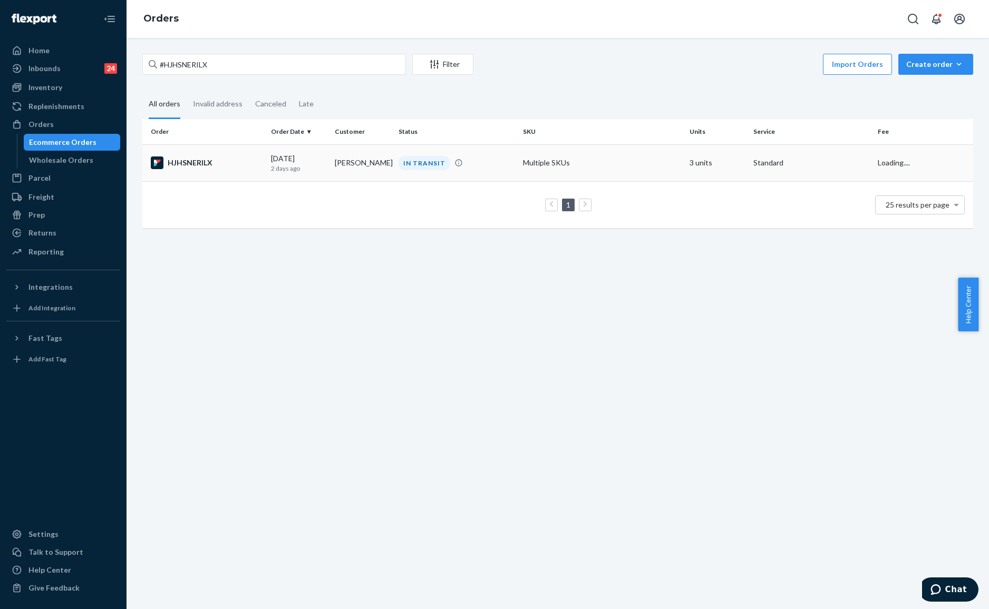
click at [475, 167] on div "IN TRANSIT" at bounding box center [456, 163] width 120 height 14
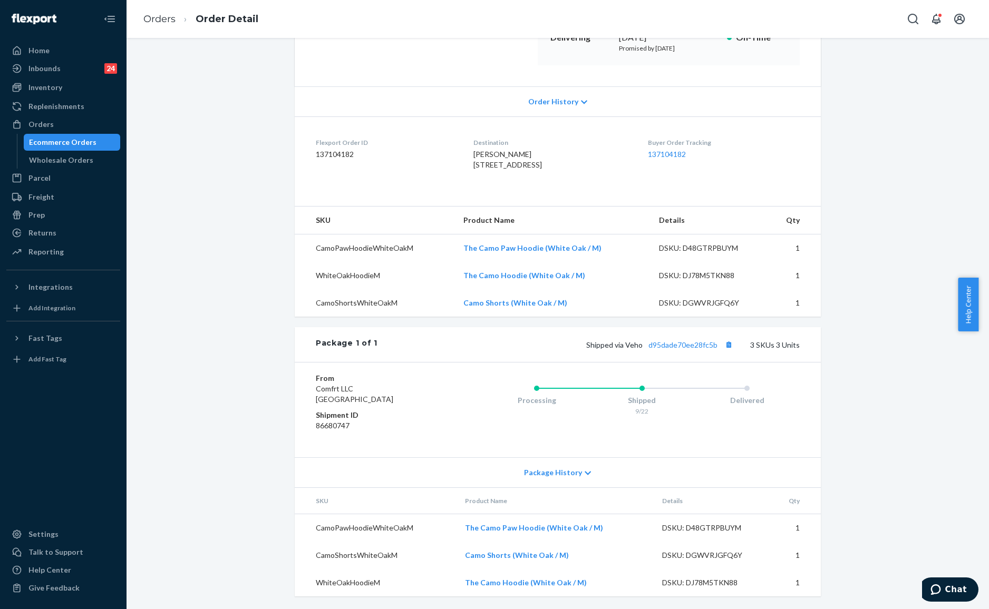
scroll to position [201, 0]
click at [682, 342] on link "d95dade70ee28fc5b" at bounding box center [683, 345] width 69 height 9
